Goal: Information Seeking & Learning: Learn about a topic

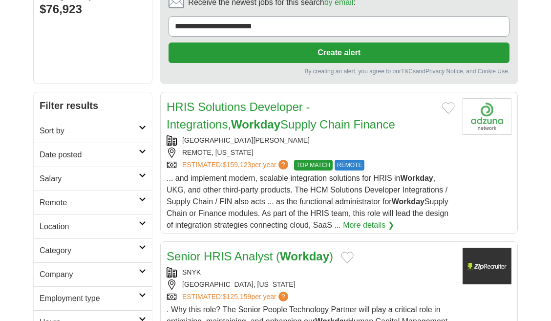
scroll to position [107, 0]
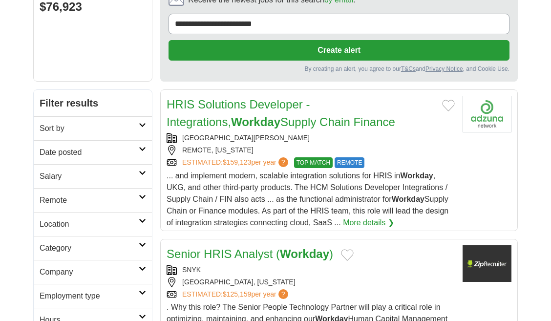
click at [251, 107] on link "HRIS Solutions Developer - Integrations, Workday Supply Chain Finance" at bounding box center [280, 113] width 228 height 31
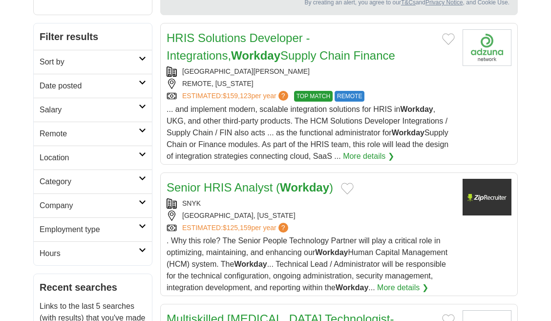
scroll to position [176, 0]
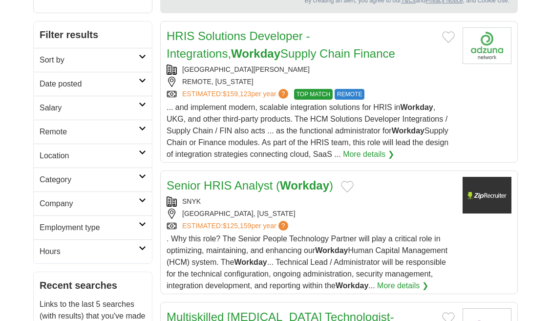
click at [233, 191] on link "Senior HRIS Analyst ( Workday )" at bounding box center [249, 185] width 166 height 13
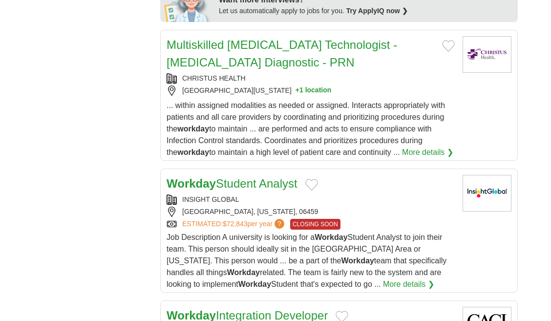
scroll to position [635, 0]
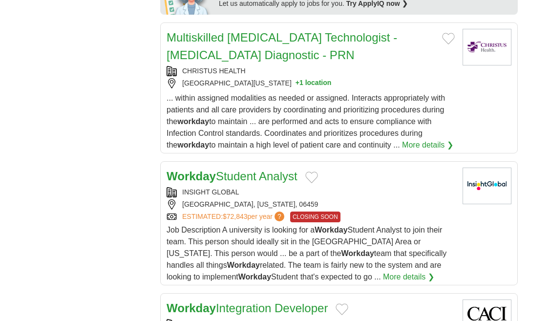
click at [273, 176] on link "Workday Student Analyst" at bounding box center [231, 175] width 131 height 13
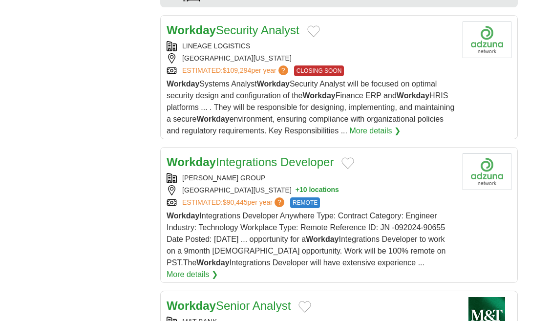
scroll to position [1094, 0]
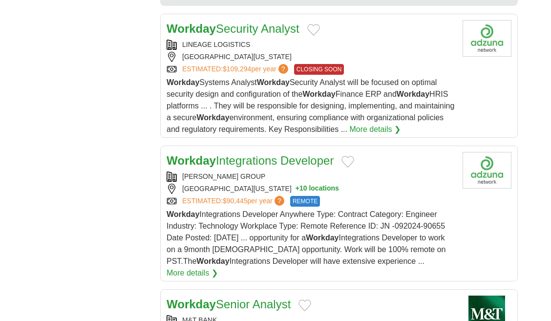
click at [251, 167] on link "Workday Integrations Developer" at bounding box center [249, 160] width 167 height 13
click at [267, 167] on h2 "Workday Integrations Developer" at bounding box center [249, 161] width 167 height 18
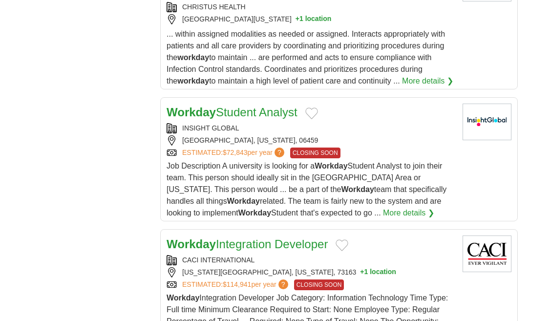
scroll to position [0, 0]
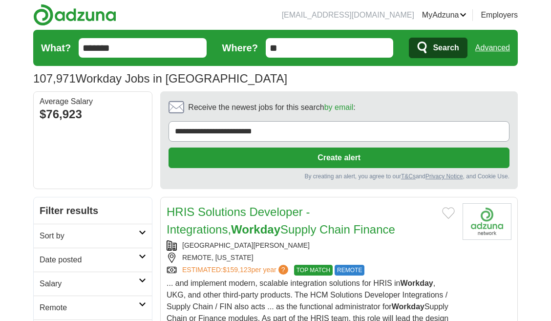
click at [117, 234] on h2 "Sort by" at bounding box center [89, 236] width 99 height 12
click at [121, 232] on h2 "Sort by" at bounding box center [89, 236] width 99 height 12
click at [94, 268] on link "Date posted" at bounding box center [93, 260] width 118 height 24
click at [81, 284] on link "Last 24 hours" at bounding box center [93, 283] width 106 height 12
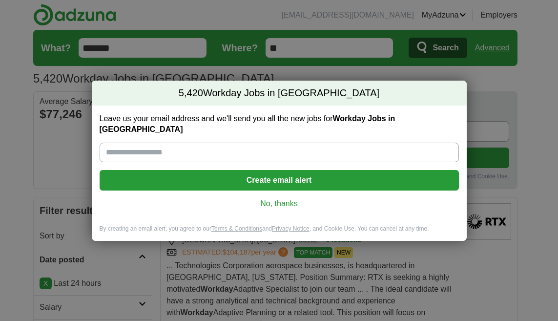
click at [274, 198] on link "No, thanks" at bounding box center [279, 203] width 344 height 11
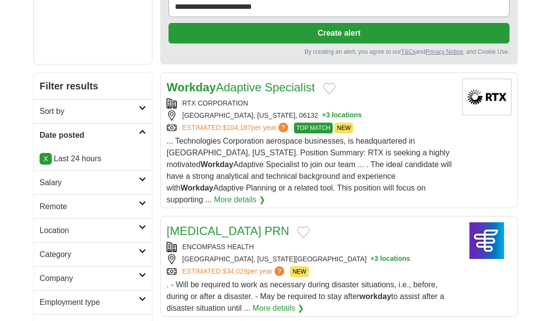
scroll to position [125, 0]
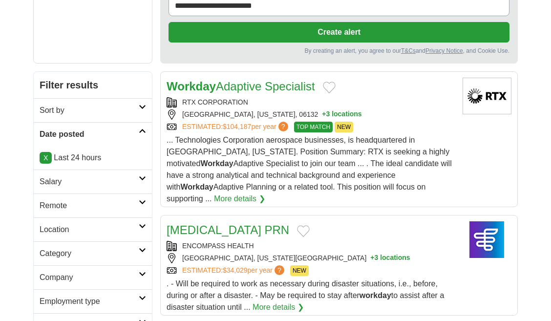
click at [257, 88] on link "Workday Adaptive Specialist" at bounding box center [240, 86] width 148 height 13
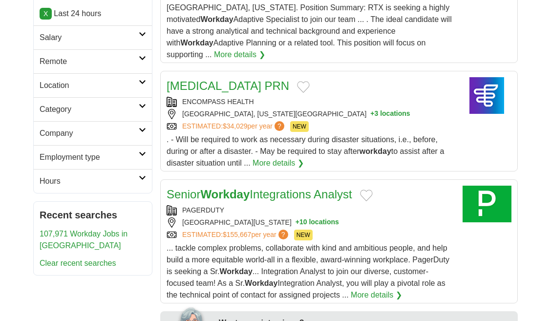
scroll to position [331, 0]
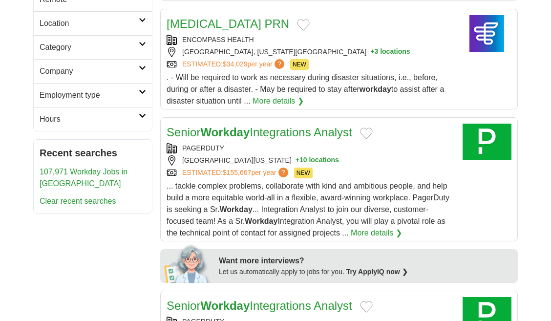
click at [265, 126] on link "Senior Workday Integrations Analyst" at bounding box center [259, 131] width 186 height 13
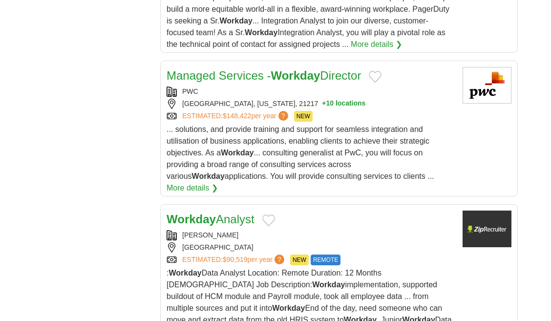
scroll to position [740, 0]
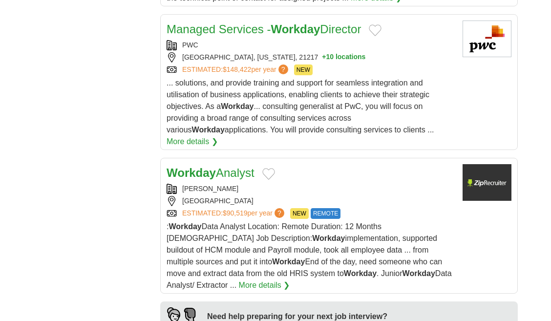
click at [236, 166] on link "Workday Analyst" at bounding box center [210, 172] width 88 height 13
